Goal: Task Accomplishment & Management: Manage account settings

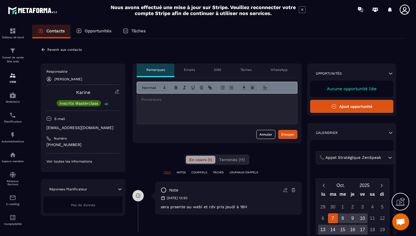
click at [42, 50] on icon at bounding box center [43, 49] width 5 height 5
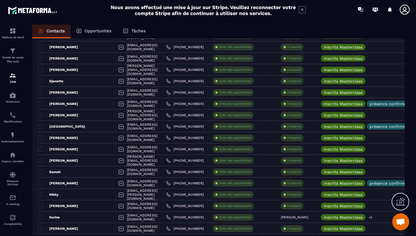
scroll to position [191, 0]
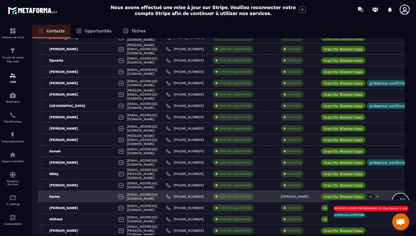
click at [374, 197] on p "+2" at bounding box center [370, 196] width 7 height 6
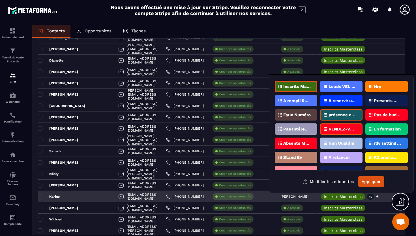
click at [374, 197] on p "+2" at bounding box center [370, 196] width 7 height 6
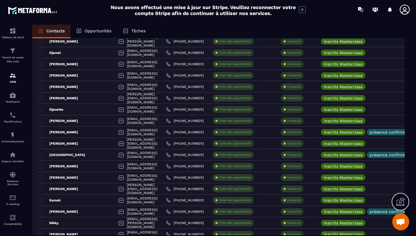
scroll to position [0, 0]
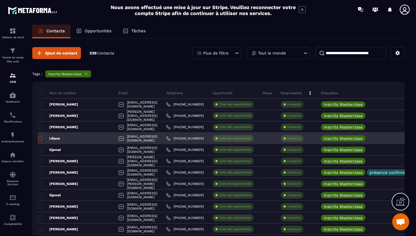
click at [39, 140] on span at bounding box center [40, 138] width 5 height 5
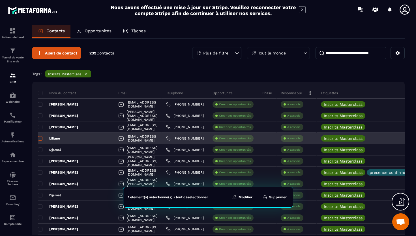
click at [39, 140] on span at bounding box center [40, 138] width 5 height 5
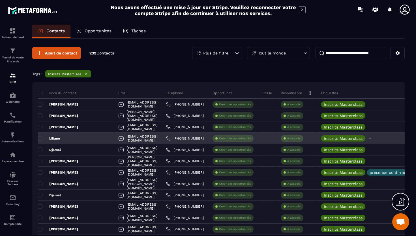
click at [372, 139] on icon at bounding box center [370, 138] width 2 height 2
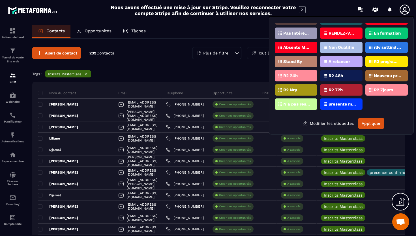
scroll to position [40, 0]
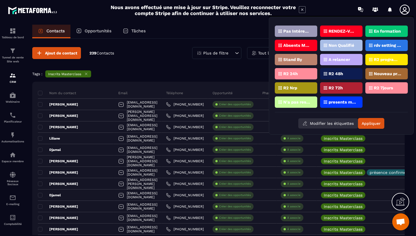
click at [325, 124] on button "Modifier les étiquettes" at bounding box center [329, 123] width 60 height 10
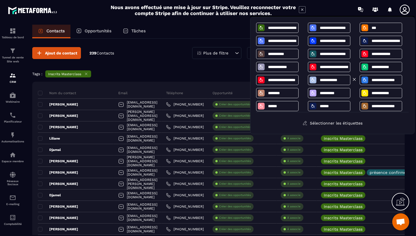
scroll to position [29, 0]
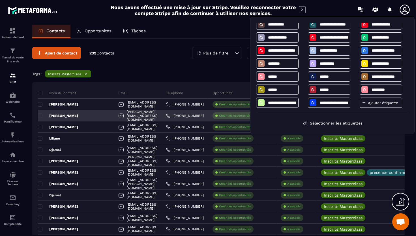
drag, startPoint x: 379, startPoint y: 142, endPoint x: 333, endPoint y: 110, distance: 55.7
click at [375, 140] on div "Inscrits Masterclass" at bounding box center [375, 138] width 116 height 11
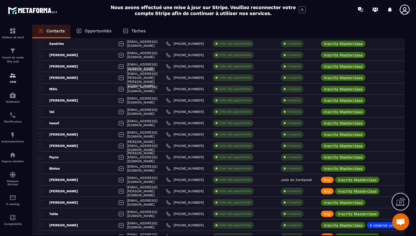
scroll to position [904, 0]
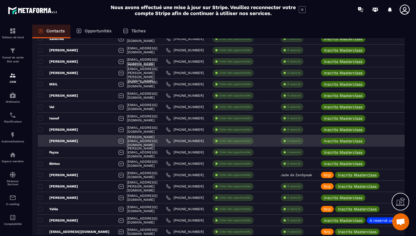
click at [84, 141] on div "[PERSON_NAME]" at bounding box center [76, 140] width 76 height 11
